Goal: Information Seeking & Learning: Learn about a topic

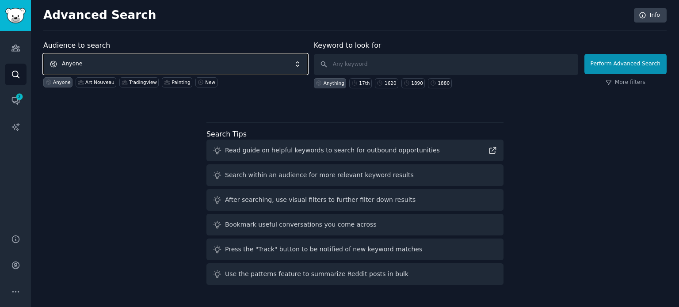
click at [159, 57] on span "Anyone" at bounding box center [175, 64] width 264 height 20
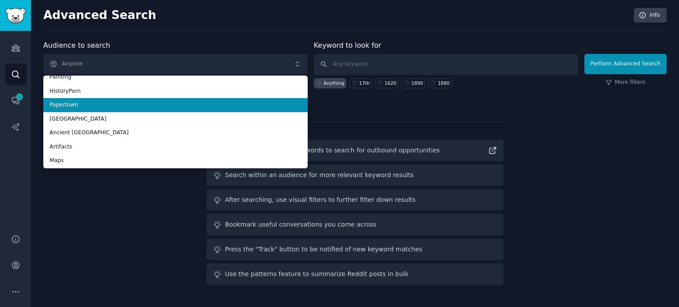
scroll to position [50, 0]
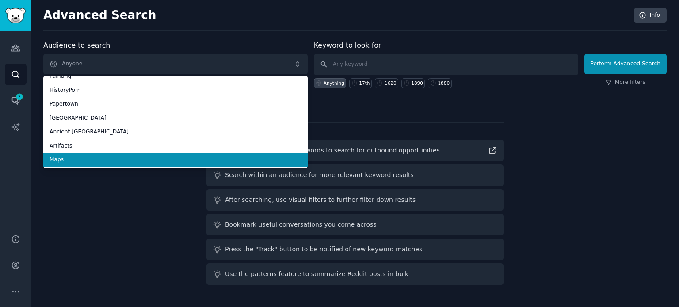
click at [131, 153] on li "Maps" at bounding box center [175, 160] width 264 height 14
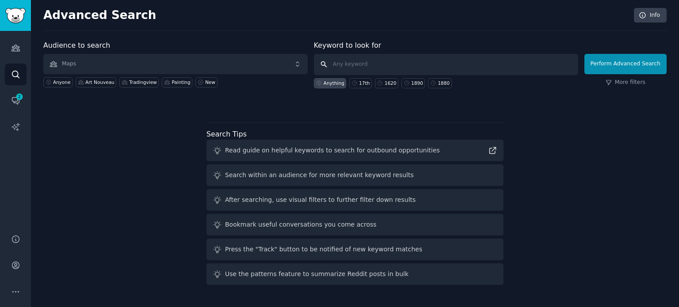
click at [341, 64] on input "text" at bounding box center [446, 64] width 264 height 21
paste input "Bird's Eye"
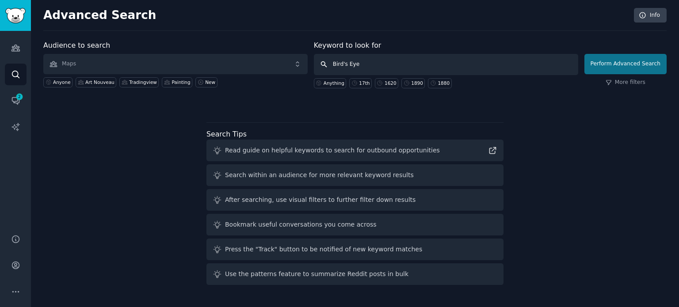
type input "Bird's Eye"
click at [624, 56] on button "Perform Advanced Search" at bounding box center [625, 64] width 82 height 20
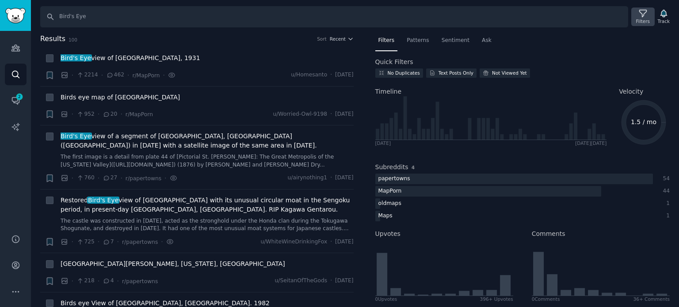
click at [640, 17] on icon at bounding box center [642, 13] width 9 height 9
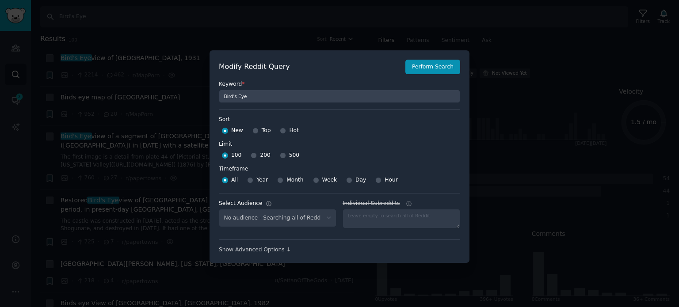
select select "f33d550f09"
click at [254, 130] on input "Top" at bounding box center [255, 131] width 6 height 6
radio input "true"
click at [280, 155] on input "500" at bounding box center [283, 156] width 6 height 6
radio input "true"
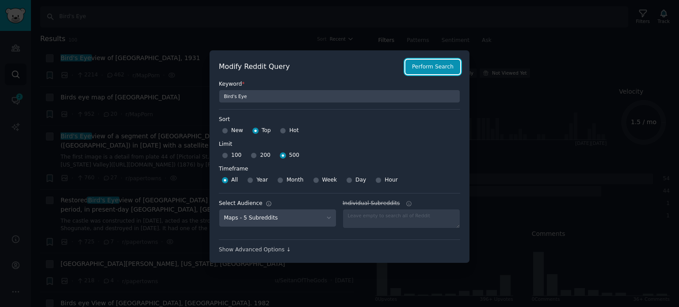
click at [422, 71] on button "Perform Search" at bounding box center [432, 67] width 55 height 15
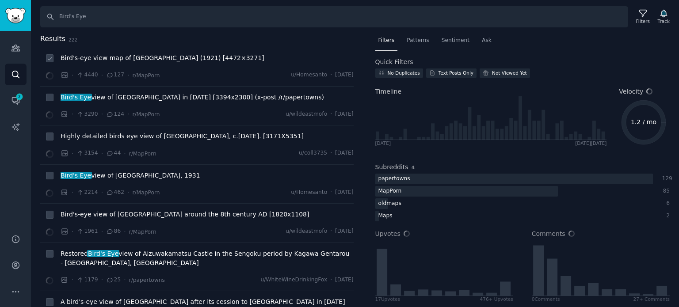
click at [124, 62] on span "Bird's-eye view map of [GEOGRAPHIC_DATA] (1921) [4472×3271]" at bounding box center [163, 57] width 204 height 9
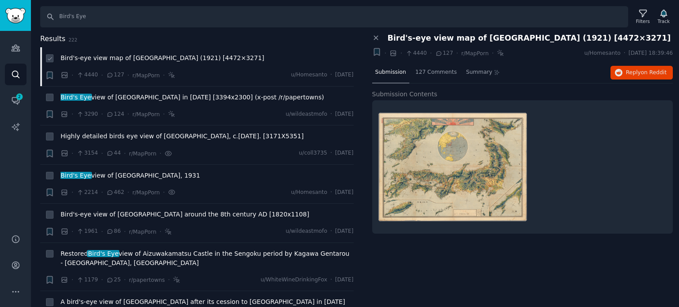
click at [142, 59] on span "Bird's-eye view map of [GEOGRAPHIC_DATA] (1921) [4472×3271]" at bounding box center [163, 57] width 204 height 9
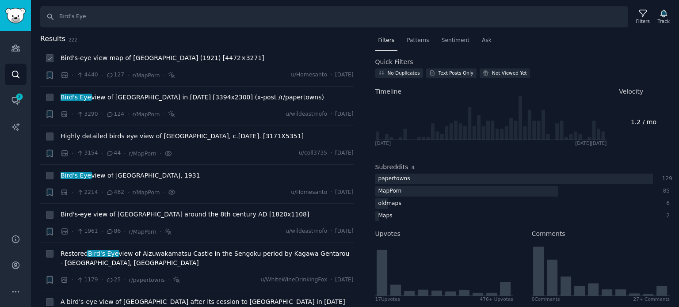
click at [142, 59] on span "Bird's-eye view map of [GEOGRAPHIC_DATA] (1921) [4472×3271]" at bounding box center [163, 57] width 204 height 9
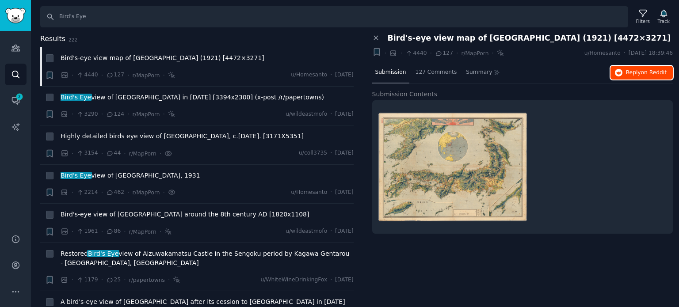
click at [629, 69] on span "Reply on Reddit" at bounding box center [646, 73] width 41 height 8
click at [97, 137] on span "Highly detailed birds eye view of [GEOGRAPHIC_DATA], c.[DATE]. [3171X5351]" at bounding box center [182, 136] width 243 height 9
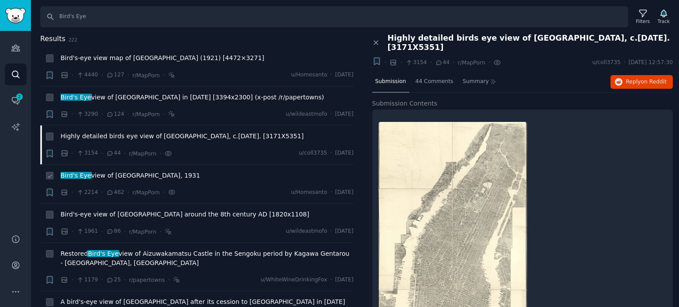
click at [95, 177] on span "Bird's Eye view of [GEOGRAPHIC_DATA], 1931" at bounding box center [131, 175] width 140 height 9
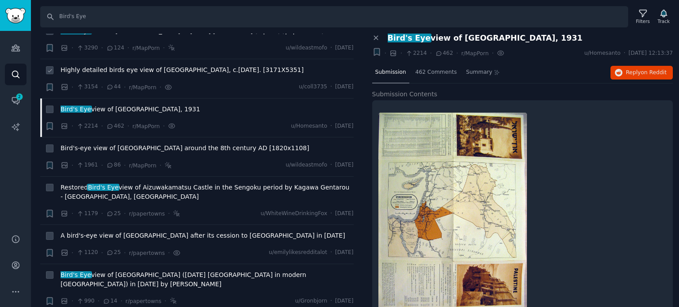
scroll to position [88, 0]
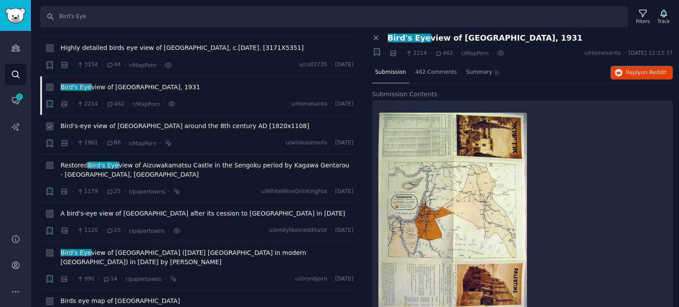
click at [193, 127] on span "Bird's-eye view of [GEOGRAPHIC_DATA] around the 8th century AD [1820x1108]" at bounding box center [185, 126] width 248 height 9
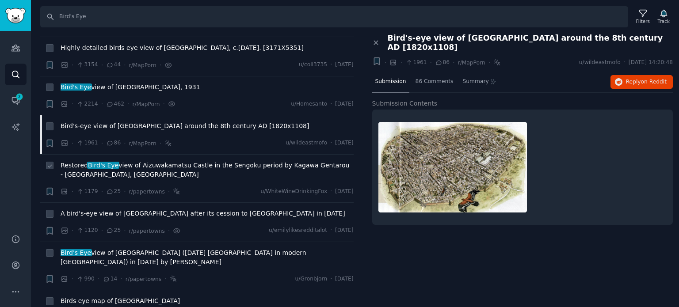
click at [179, 159] on li "+ Restored Bird's Eye view of Aizuwakamatsu Castle in the Sengoku period by [PE…" at bounding box center [196, 179] width 313 height 48
click at [179, 165] on span "Restored Bird's Eye view of Aizuwakamatsu Castle in the Sengoku period by Kagaw…" at bounding box center [207, 170] width 293 height 19
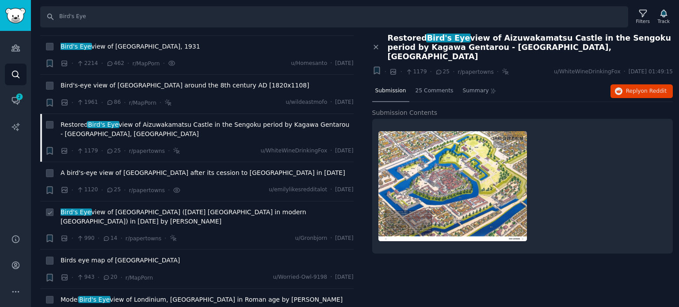
scroll to position [177, 0]
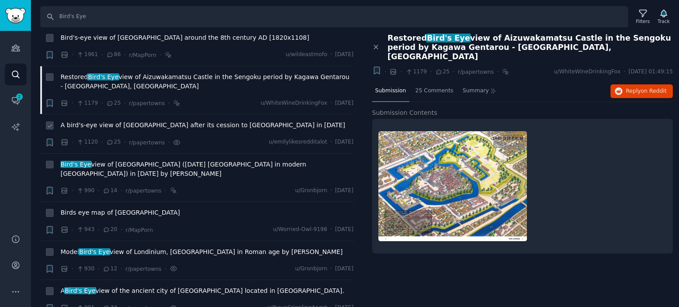
click at [110, 125] on span "A bird's-eye view of [GEOGRAPHIC_DATA] after its cession to [GEOGRAPHIC_DATA] i…" at bounding box center [203, 125] width 285 height 9
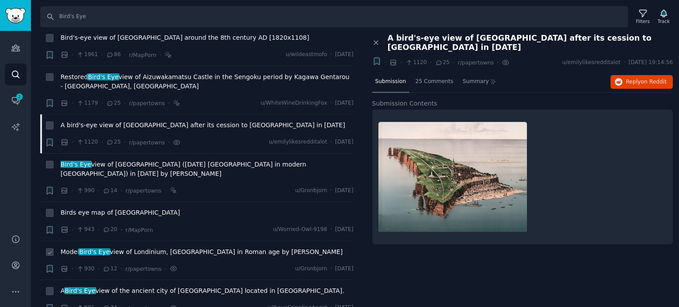
click at [182, 248] on span "Model Bird's Eye view of Londinium, [GEOGRAPHIC_DATA] in Roman age by [PERSON_N…" at bounding box center [202, 252] width 282 height 9
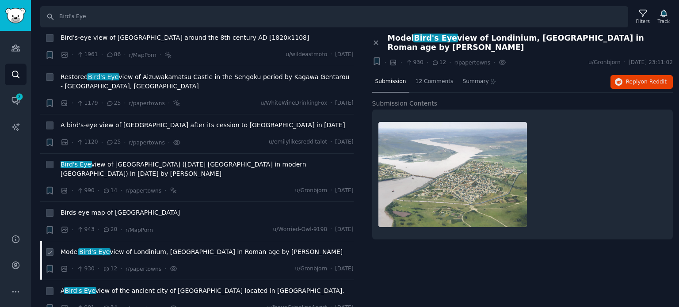
scroll to position [354, 0]
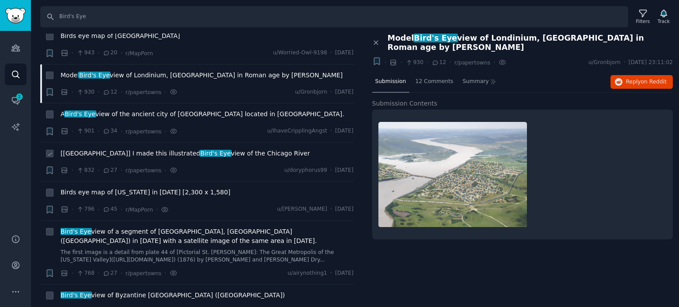
click at [176, 149] on span "[[GEOGRAPHIC_DATA]] I made this illustrated Bird's Eye view of the Chicago River" at bounding box center [185, 153] width 249 height 9
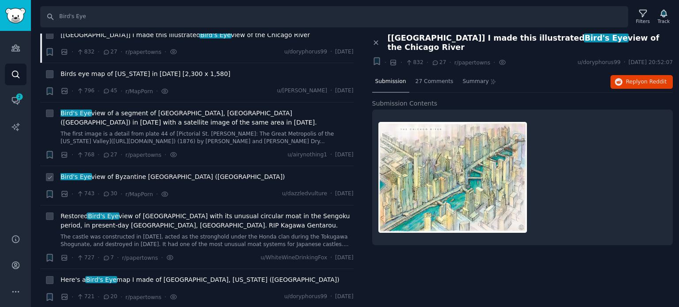
scroll to position [486, 0]
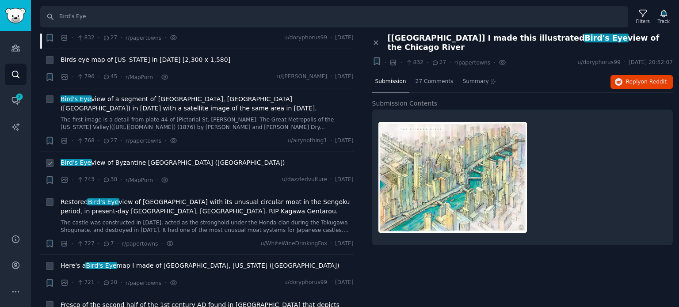
click at [126, 158] on span "Bird's Eye view of Byzantine [GEOGRAPHIC_DATA] ([GEOGRAPHIC_DATA])" at bounding box center [173, 162] width 225 height 9
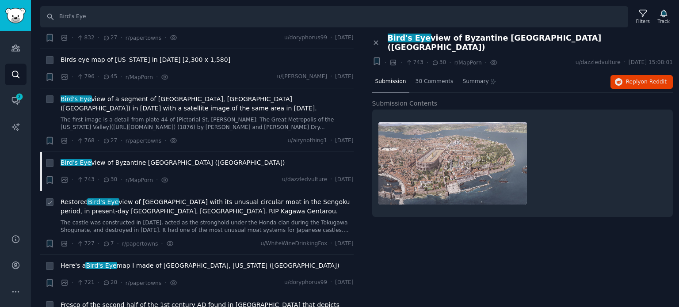
click at [110, 204] on span "Restored Bird's Eye view of Tanaka Castle with its unusual circular moat in the…" at bounding box center [207, 207] width 293 height 19
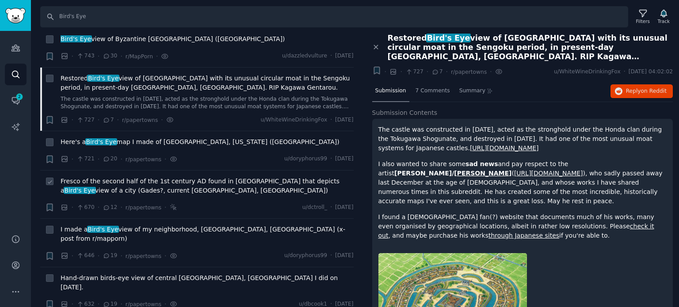
scroll to position [619, 0]
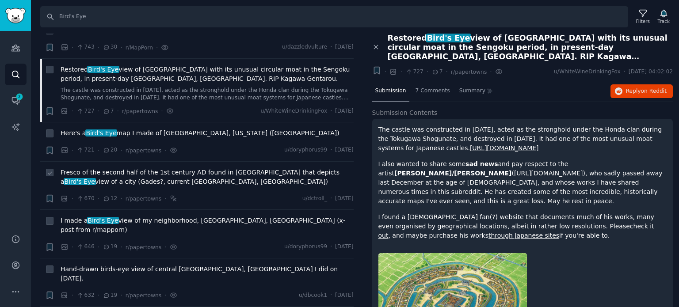
click at [115, 168] on span "Fresco of the second half of the 1st century AD found in [GEOGRAPHIC_DATA] that…" at bounding box center [207, 177] width 293 height 19
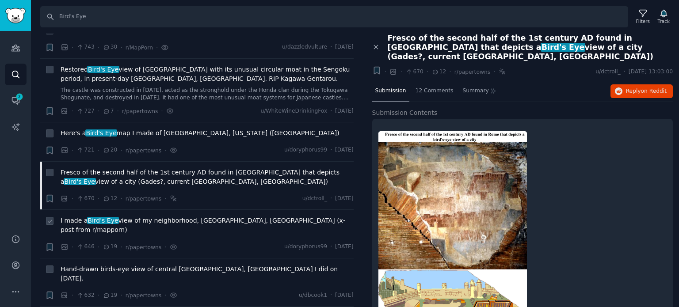
click at [133, 216] on span "I made a Bird's Eye view of my neighborhood, [GEOGRAPHIC_DATA], [GEOGRAPHIC_DAT…" at bounding box center [207, 225] width 293 height 19
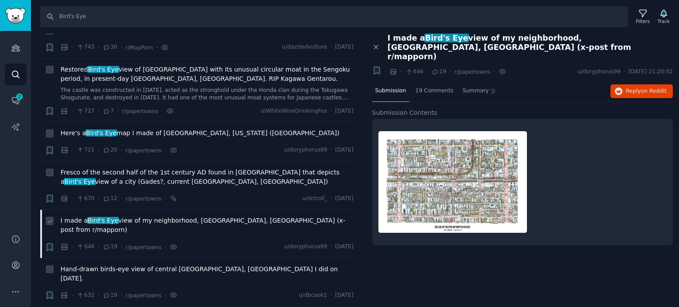
scroll to position [752, 0]
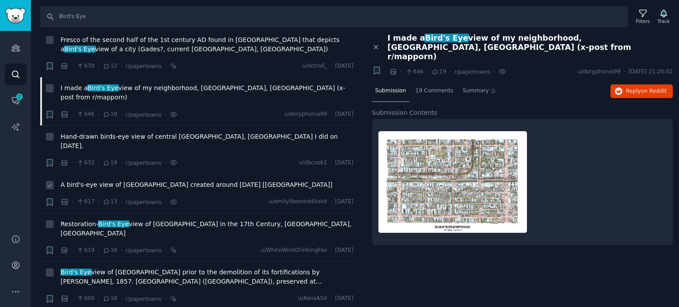
click at [127, 180] on span "A bird's-eye view of [GEOGRAPHIC_DATA] created around [DATE] [[GEOGRAPHIC_DATA]]" at bounding box center [197, 184] width 272 height 9
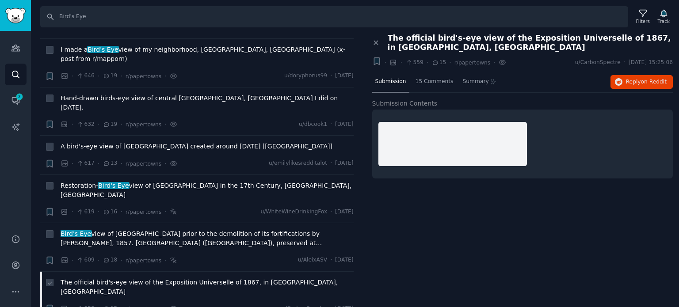
scroll to position [840, 0]
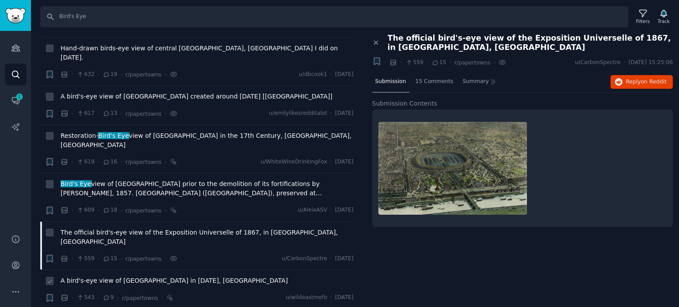
click at [132, 276] on span "A bird's-eye view of [GEOGRAPHIC_DATA] in [DATE], [GEOGRAPHIC_DATA]" at bounding box center [174, 280] width 227 height 9
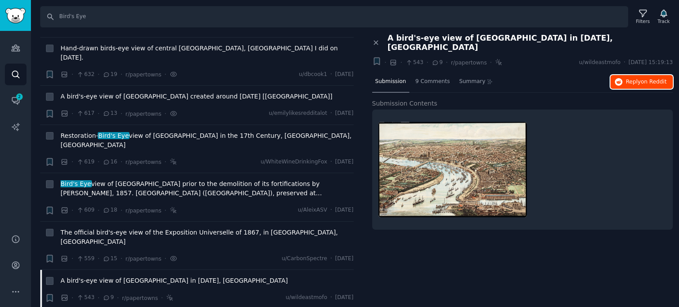
click at [636, 78] on span "Reply on Reddit" at bounding box center [646, 82] width 41 height 8
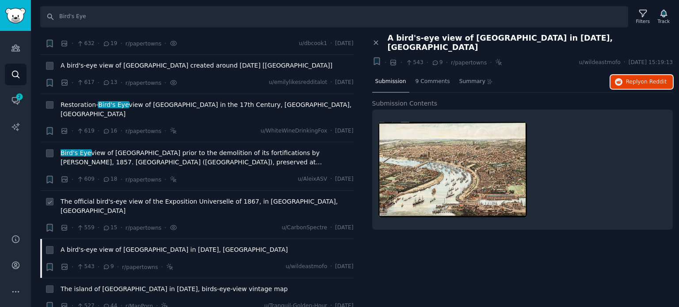
scroll to position [884, 0]
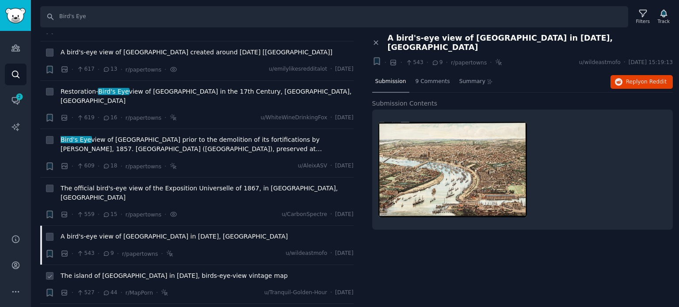
click at [151, 271] on span "The island of [GEOGRAPHIC_DATA] in [DATE], birds-eye-view vintage map" at bounding box center [174, 275] width 227 height 9
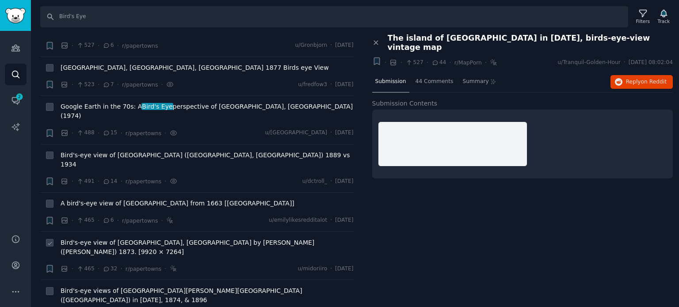
scroll to position [1194, 0]
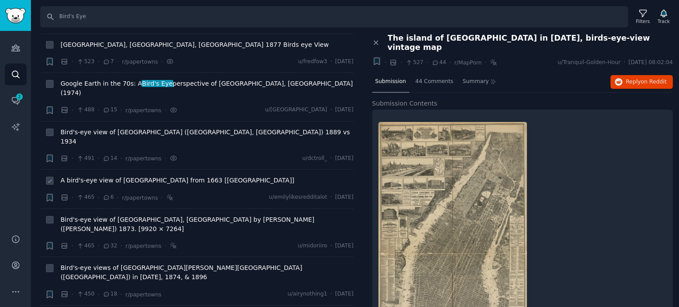
click at [98, 176] on span "A bird's-eye view of [GEOGRAPHIC_DATA] from 1663 [[GEOGRAPHIC_DATA]]" at bounding box center [178, 180] width 234 height 9
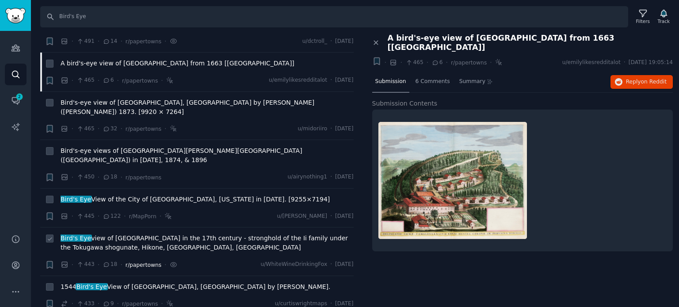
scroll to position [1326, 0]
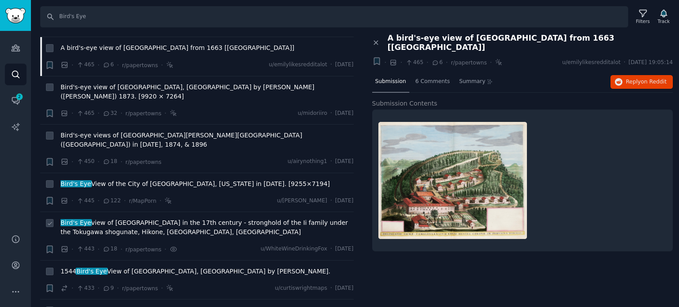
click at [109, 218] on span "Bird's Eye view of [GEOGRAPHIC_DATA] in the 17th century - stronghold of the Ii…" at bounding box center [207, 227] width 293 height 19
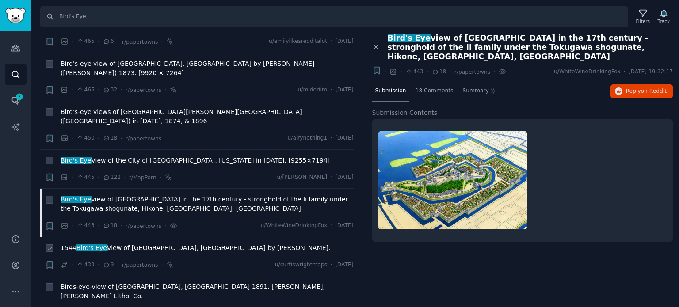
scroll to position [1370, 0]
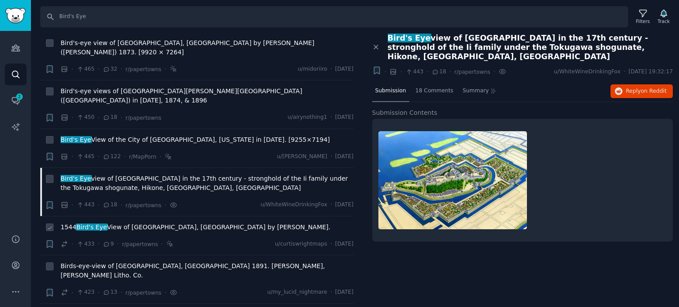
click at [143, 223] on span "1544 Bird's Eye View of [GEOGRAPHIC_DATA], [GEOGRAPHIC_DATA] by [PERSON_NAME]." at bounding box center [196, 227] width 270 height 9
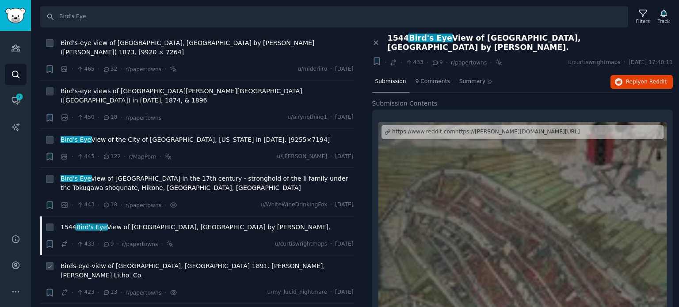
click at [183, 262] on span "Birds-eye-view of [GEOGRAPHIC_DATA], [GEOGRAPHIC_DATA] 1891. [PERSON_NAME], [PE…" at bounding box center [207, 271] width 293 height 19
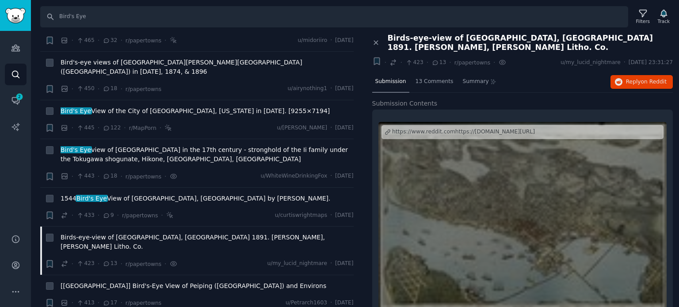
scroll to position [1459, 0]
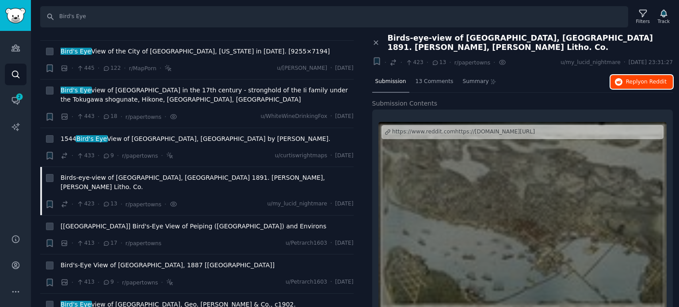
click at [649, 79] on span "on Reddit" at bounding box center [654, 82] width 26 height 6
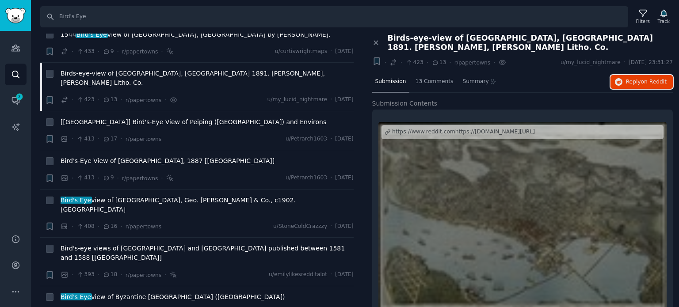
scroll to position [1592, 0]
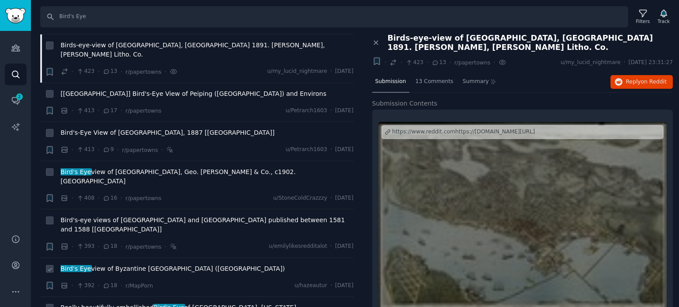
click at [120, 264] on span "Bird's Eye view of Byzantine [GEOGRAPHIC_DATA] ([GEOGRAPHIC_DATA])" at bounding box center [173, 268] width 225 height 9
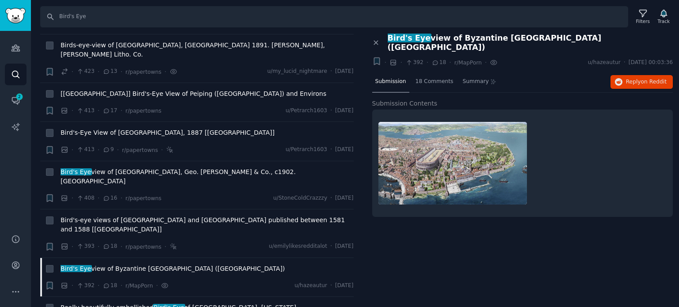
click at [122, 303] on span "Really beautifully embellished Bird's Eye of [GEOGRAPHIC_DATA], [US_STATE], [GE…" at bounding box center [207, 312] width 293 height 19
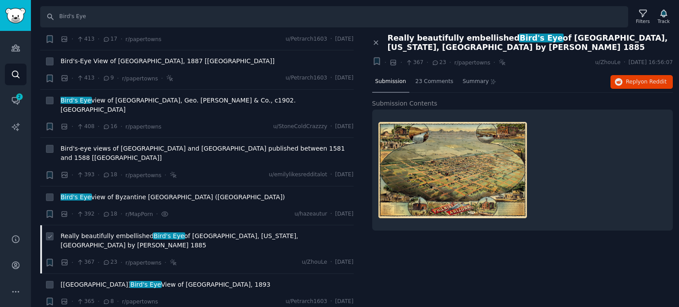
scroll to position [1680, 0]
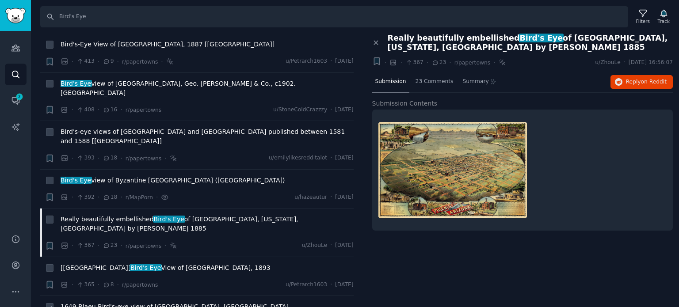
click at [92, 302] on span "1649 Blaeu Bird's-eye view of [GEOGRAPHIC_DATA], [GEOGRAPHIC_DATA]" at bounding box center [175, 306] width 228 height 9
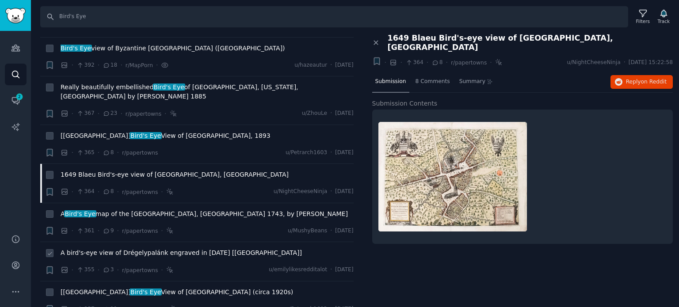
scroll to position [1813, 0]
click at [120, 287] on span "[[GEOGRAPHIC_DATA]] Bird's Eye View of [GEOGRAPHIC_DATA] (circa 1920s)" at bounding box center [177, 291] width 233 height 9
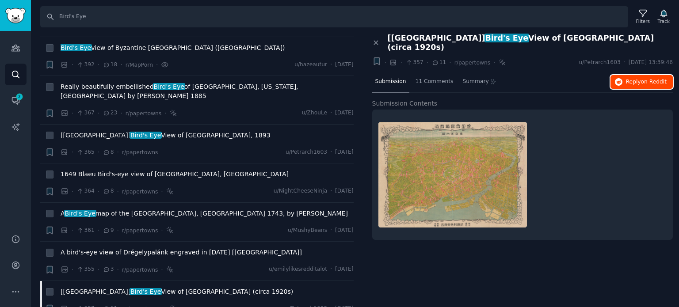
click at [640, 78] on span "Reply on Reddit" at bounding box center [646, 82] width 41 height 8
click at [630, 77] on button "Reply on Reddit" at bounding box center [642, 82] width 62 height 14
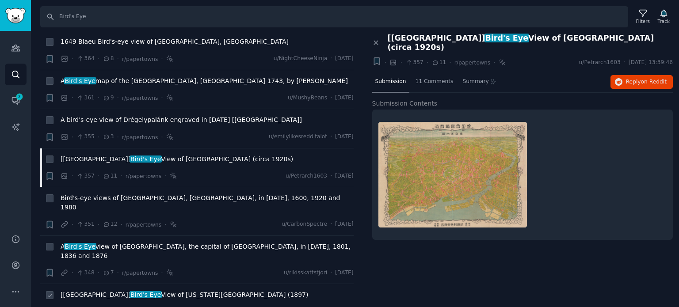
click at [122, 290] on span "[[GEOGRAPHIC_DATA]] Bird's Eye View of [US_STATE][GEOGRAPHIC_DATA] (1897)" at bounding box center [185, 294] width 248 height 9
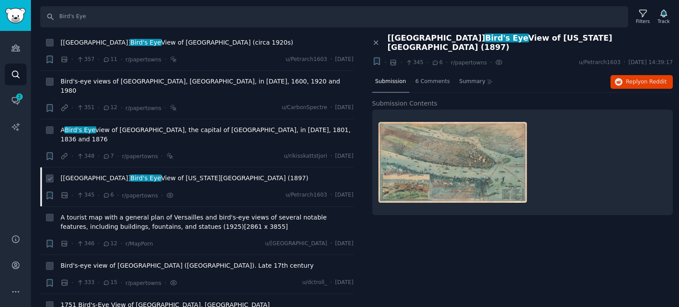
scroll to position [2078, 0]
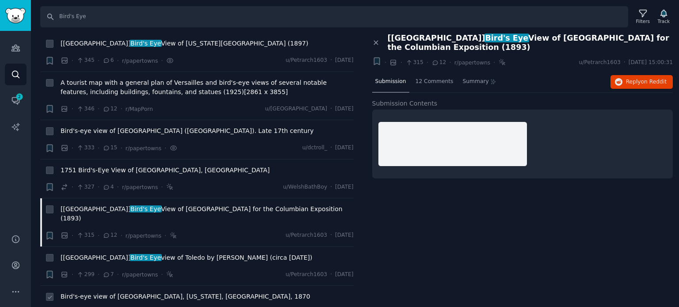
scroll to position [2255, 0]
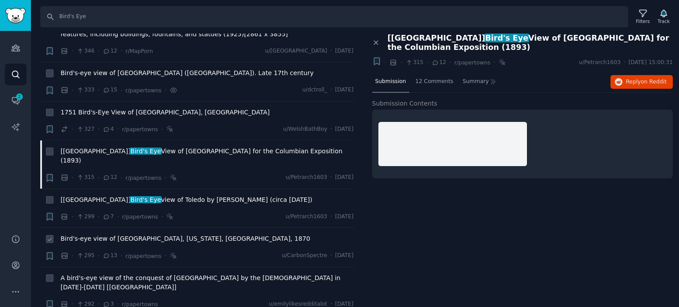
click at [130, 234] on span "Bird's-eye view of [GEOGRAPHIC_DATA], [US_STATE], [GEOGRAPHIC_DATA], 1870" at bounding box center [186, 238] width 250 height 9
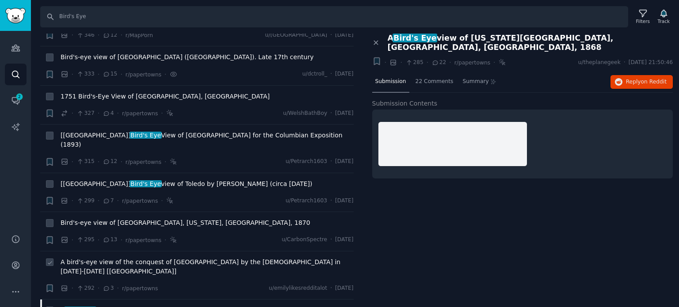
scroll to position [2299, 0]
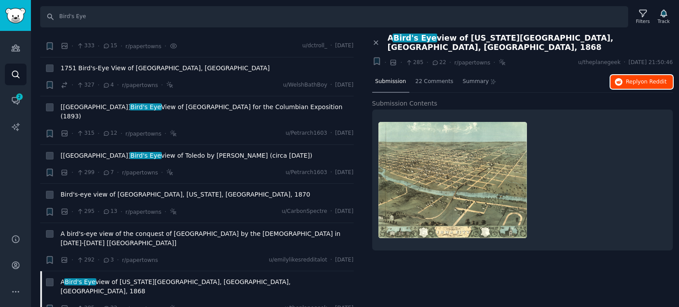
click at [628, 78] on span "Reply on Reddit" at bounding box center [646, 82] width 41 height 8
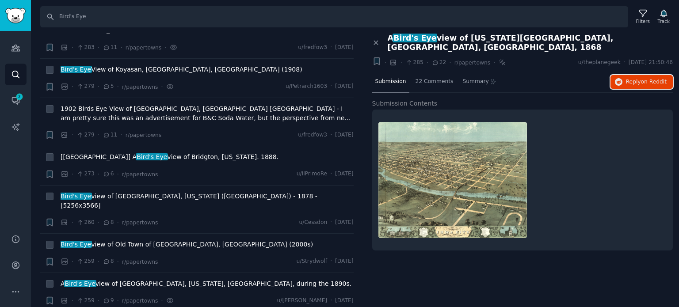
scroll to position [2785, 0]
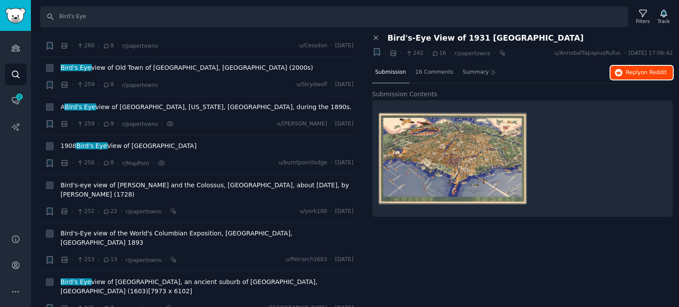
click at [626, 70] on button "Reply on Reddit" at bounding box center [642, 73] width 62 height 14
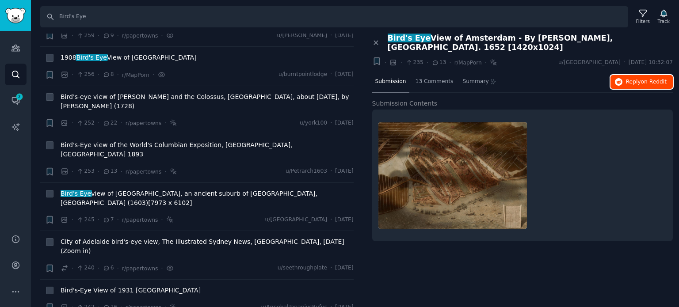
click at [623, 78] on icon "button" at bounding box center [619, 82] width 8 height 8
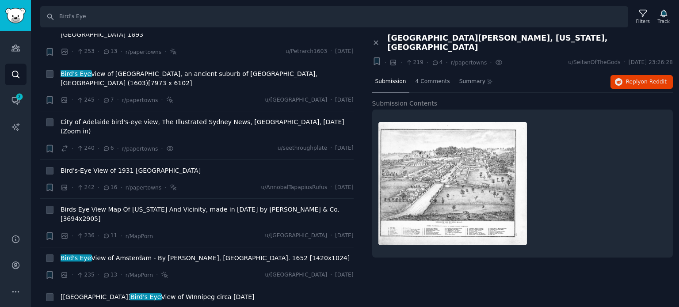
scroll to position [3006, 0]
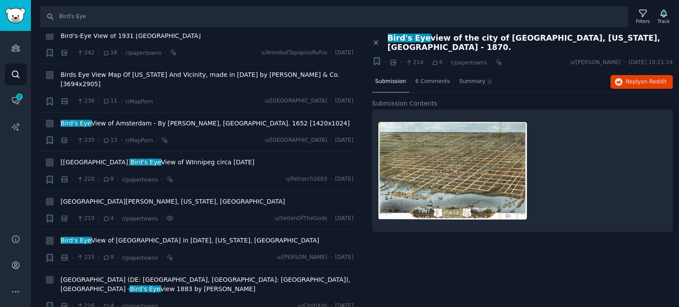
scroll to position [3183, 0]
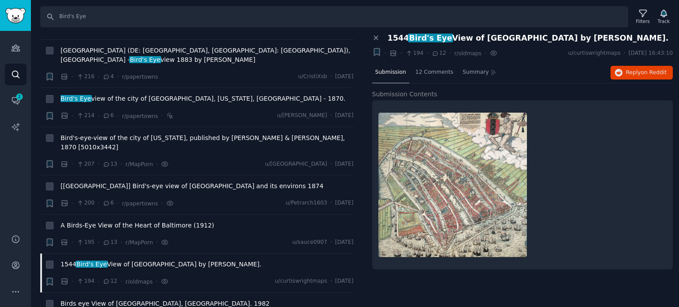
scroll to position [3360, 0]
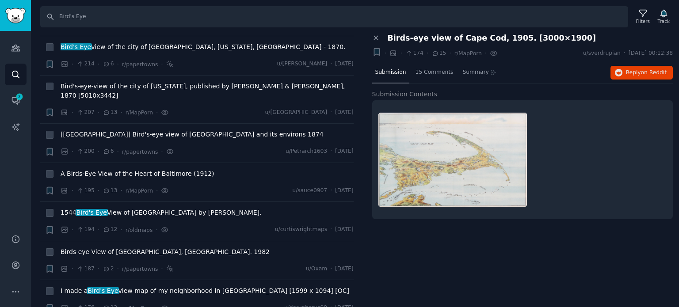
scroll to position [3581, 0]
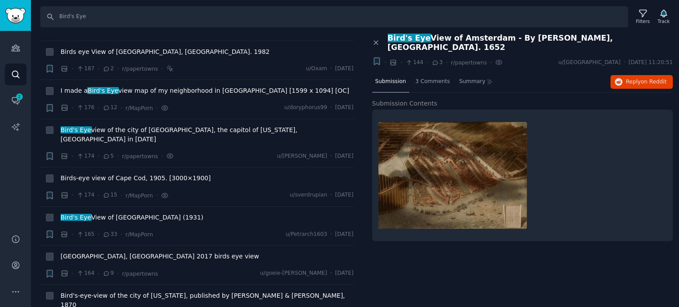
scroll to position [3625, 0]
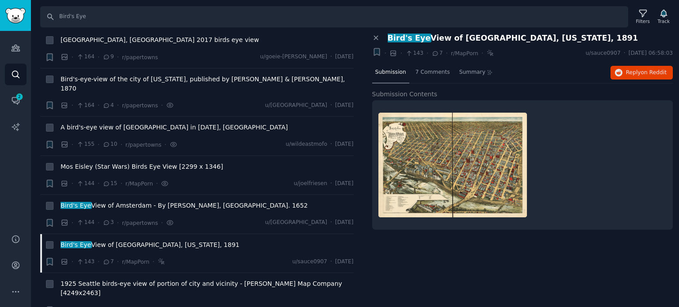
scroll to position [3935, 0]
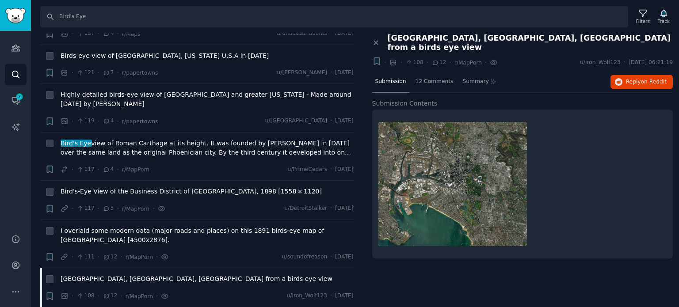
scroll to position [4200, 0]
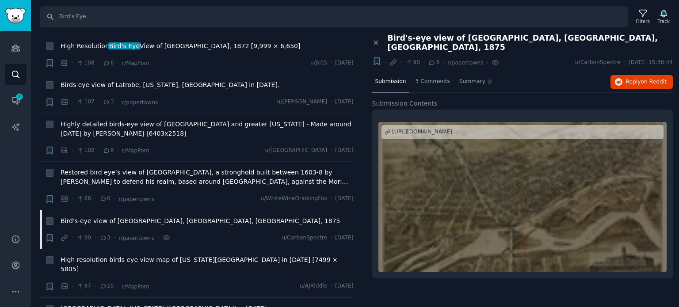
scroll to position [4377, 0]
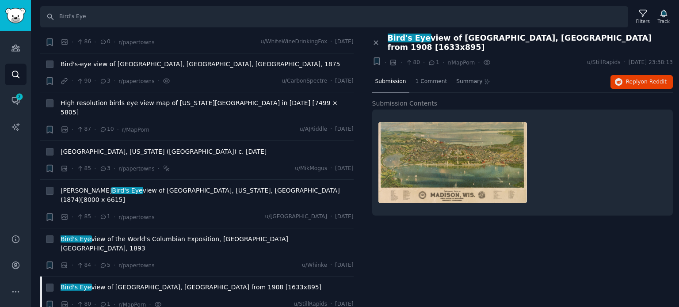
scroll to position [4554, 0]
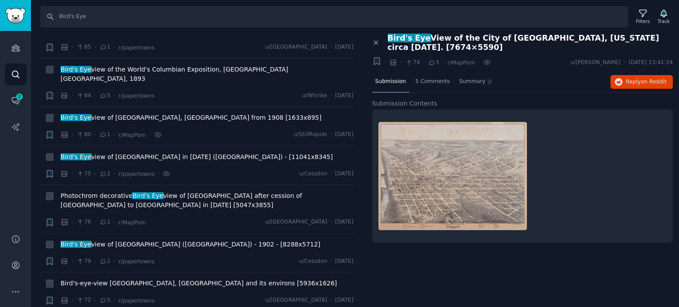
scroll to position [4730, 0]
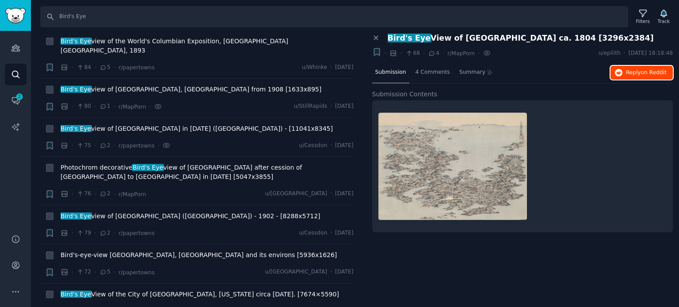
click at [630, 71] on span "Reply on Reddit" at bounding box center [646, 73] width 41 height 8
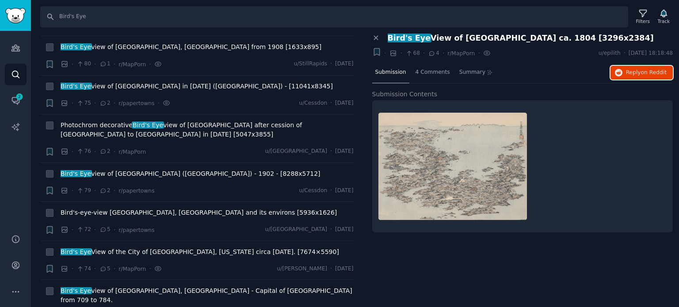
scroll to position [4819, 0]
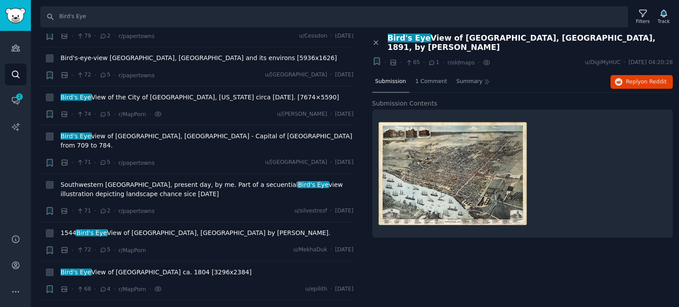
scroll to position [4951, 0]
